Goal: Go to known website: Go to known website

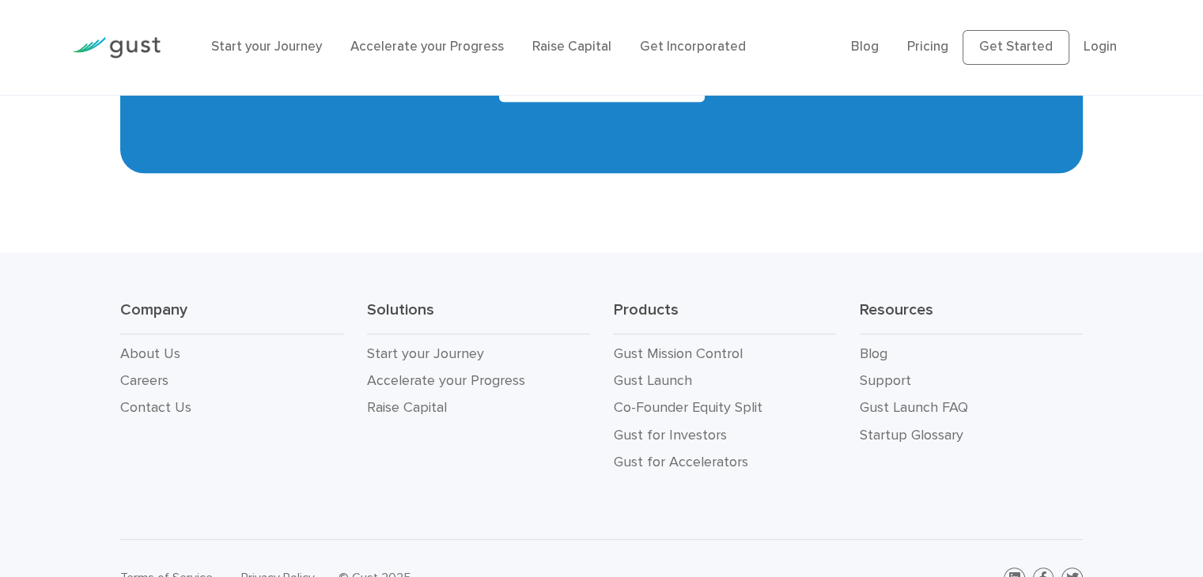
scroll to position [7317, 0]
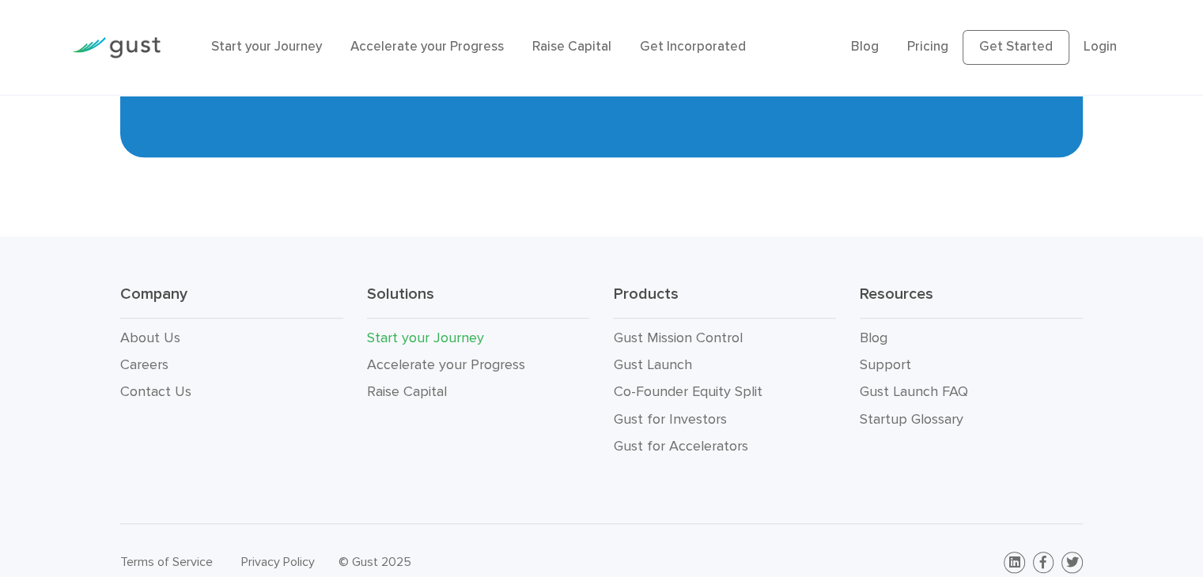
click at [441, 330] on link "Start your Journey" at bounding box center [425, 338] width 117 height 17
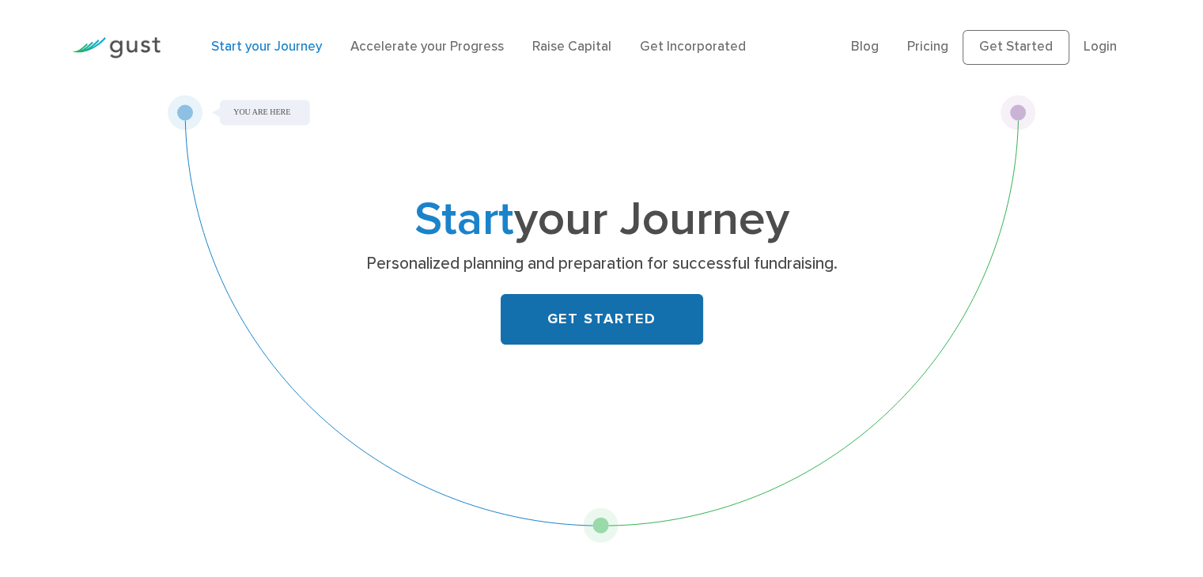
click at [652, 320] on link "GET STARTED" at bounding box center [602, 319] width 202 height 51
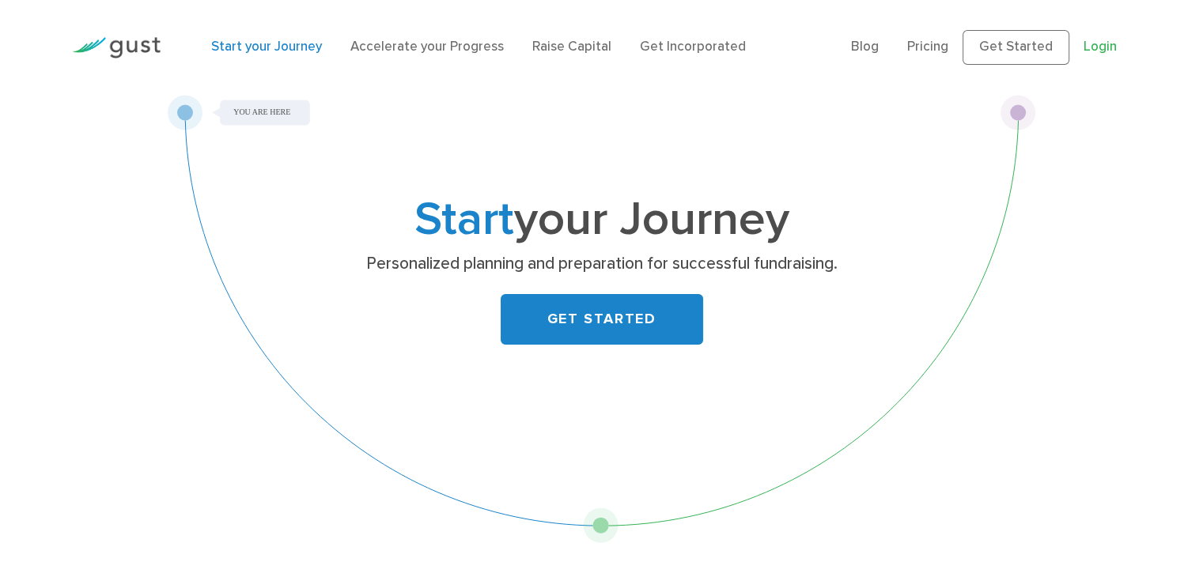
click at [1110, 45] on link "Login" at bounding box center [1099, 47] width 33 height 16
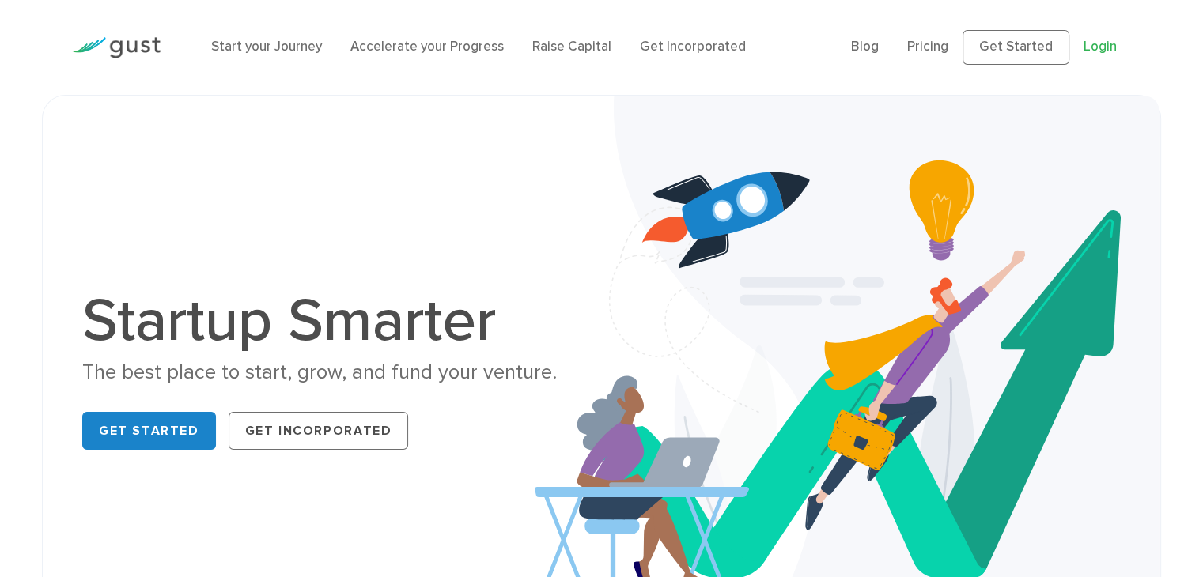
click at [1091, 45] on link "Login" at bounding box center [1099, 47] width 33 height 16
